Goal: Check status: Check status

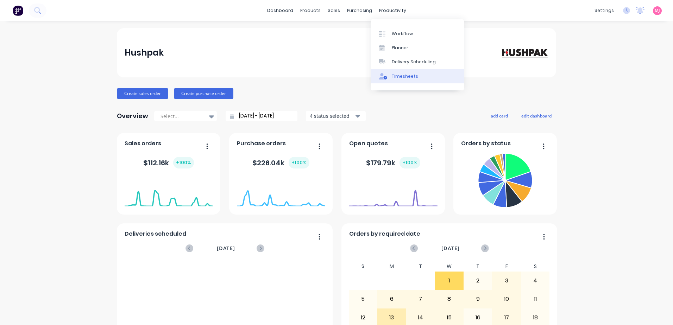
click at [406, 76] on div "Timesheets" at bounding box center [405, 76] width 26 height 6
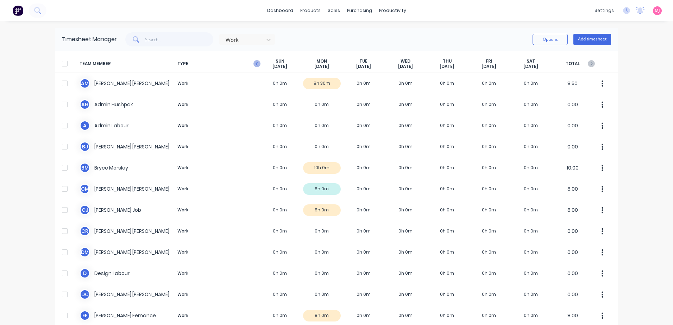
click at [254, 64] on icon "button" at bounding box center [257, 63] width 7 height 7
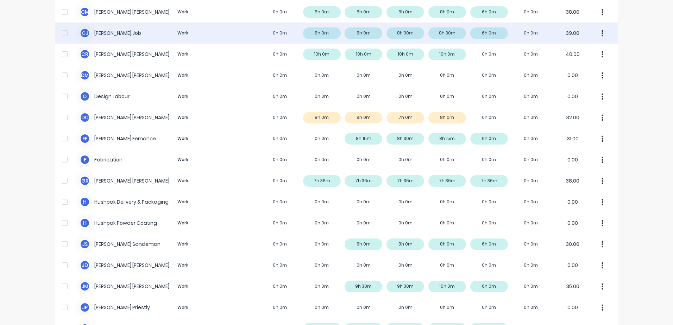
scroll to position [211, 0]
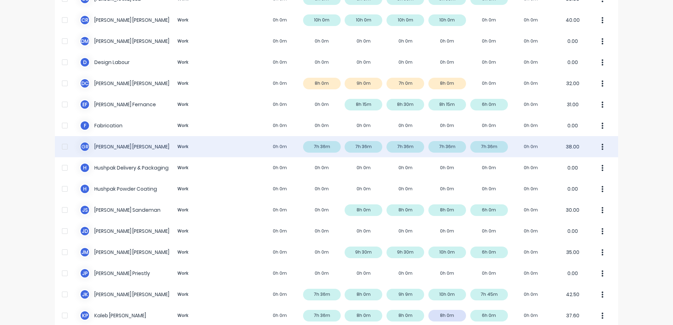
click at [101, 149] on div "G R [PERSON_NAME] Work 0h 0m 7h 36m 7h 36m 7h 36m 7h 36m 7h 36m 0h 0m 38.00" at bounding box center [336, 146] width 563 height 21
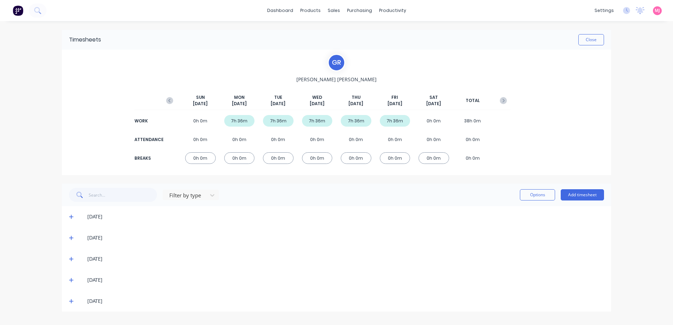
click at [71, 216] on icon at bounding box center [71, 217] width 4 height 4
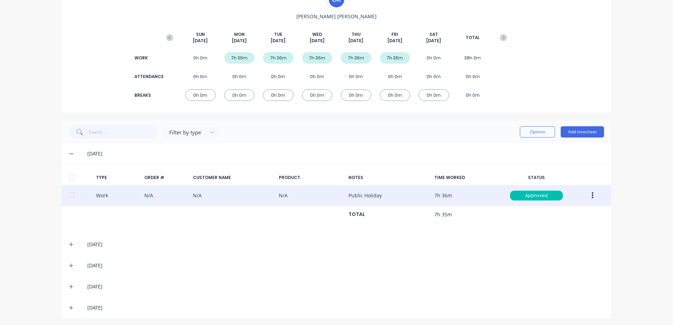
scroll to position [65, 0]
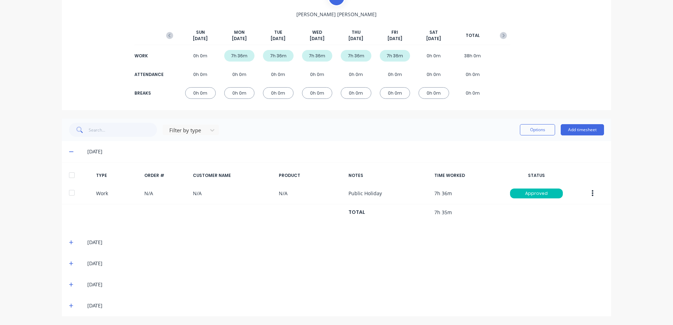
click at [69, 242] on icon at bounding box center [71, 242] width 5 height 5
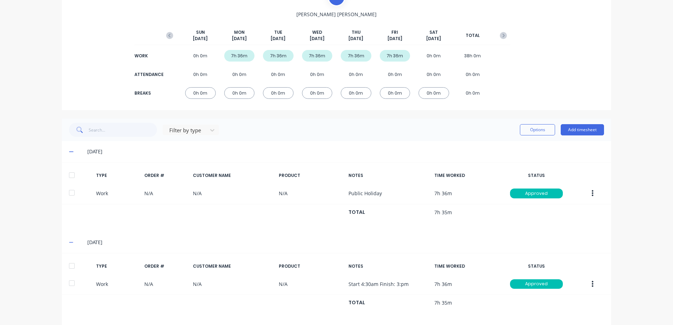
scroll to position [135, 0]
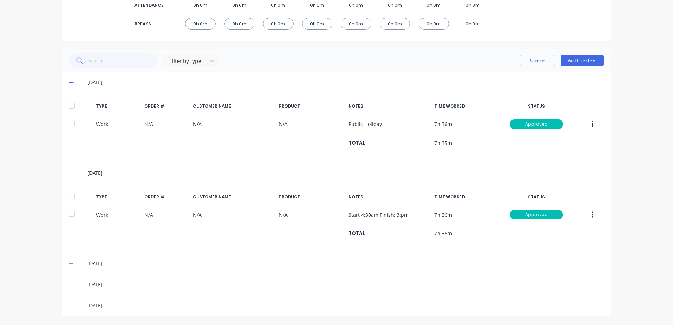
click at [69, 263] on icon at bounding box center [71, 264] width 5 height 5
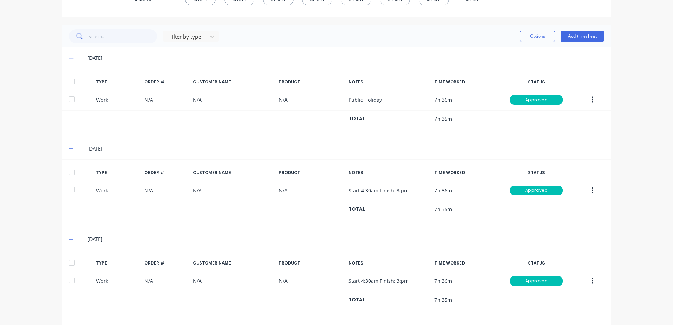
scroll to position [204, 0]
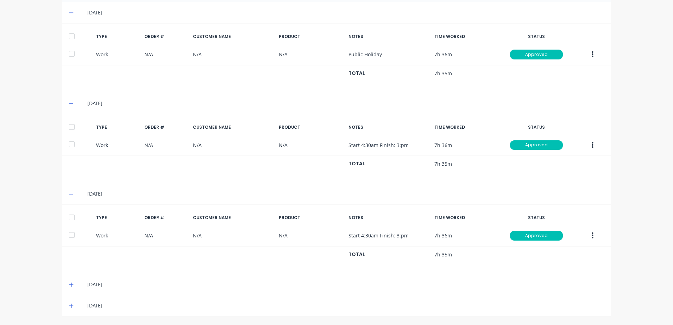
drag, startPoint x: 68, startPoint y: 285, endPoint x: 99, endPoint y: 285, distance: 30.6
click at [69, 285] on icon at bounding box center [71, 285] width 4 height 4
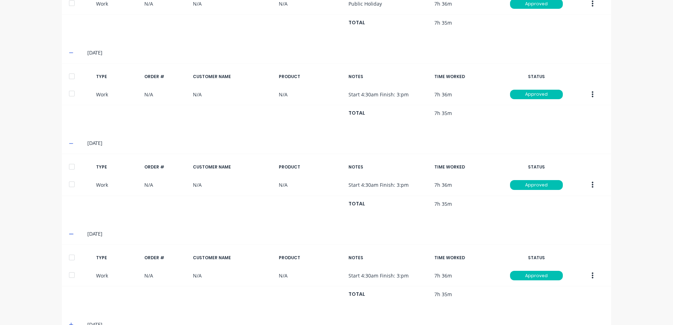
scroll to position [274, 0]
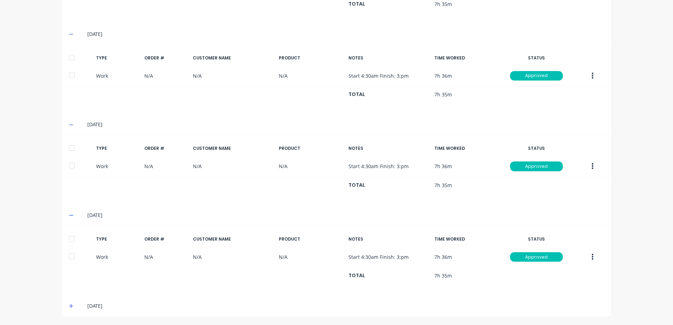
click at [69, 306] on icon at bounding box center [71, 306] width 4 height 4
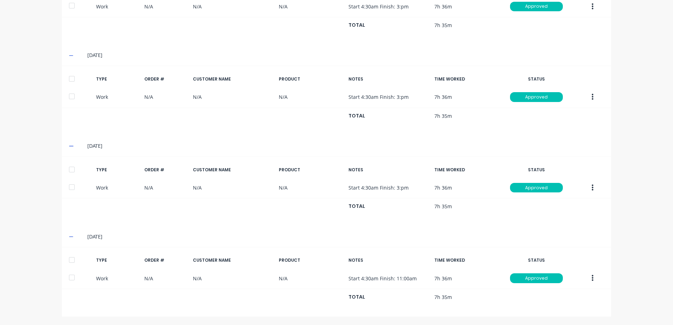
scroll to position [343, 0]
